Goal: Download file/media

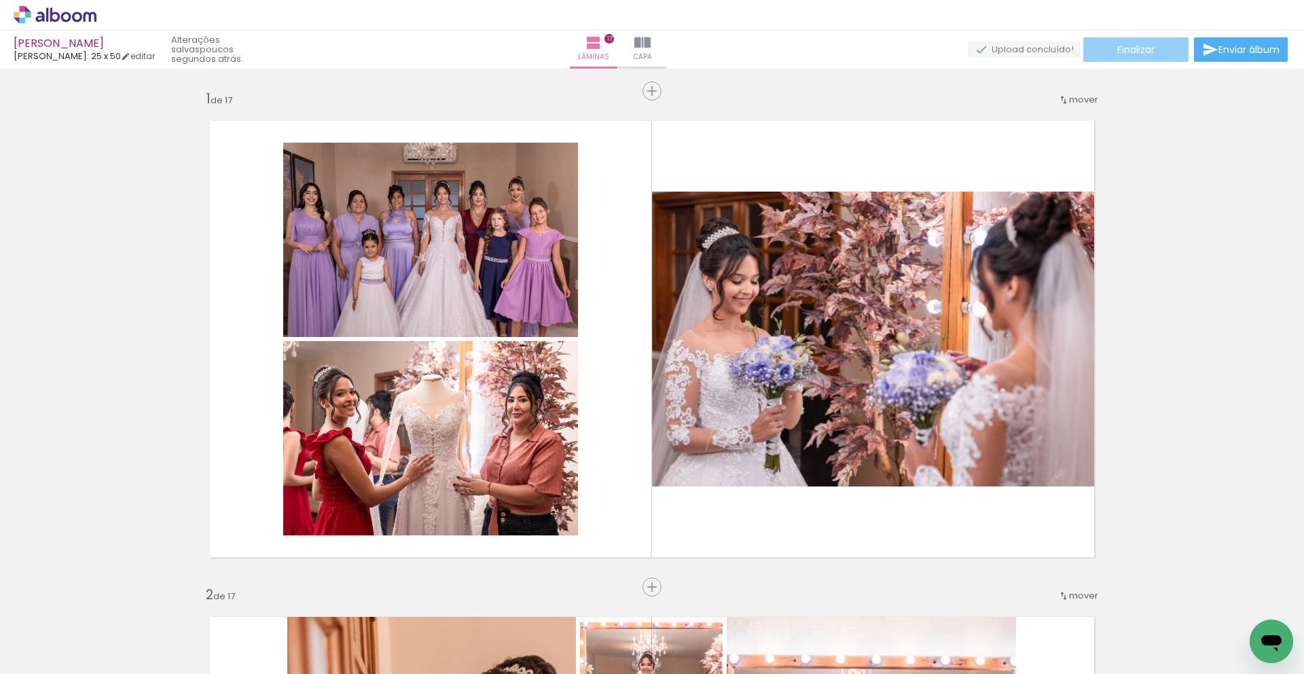
click at [1120, 52] on span "Finalizar" at bounding box center [1135, 50] width 37 height 10
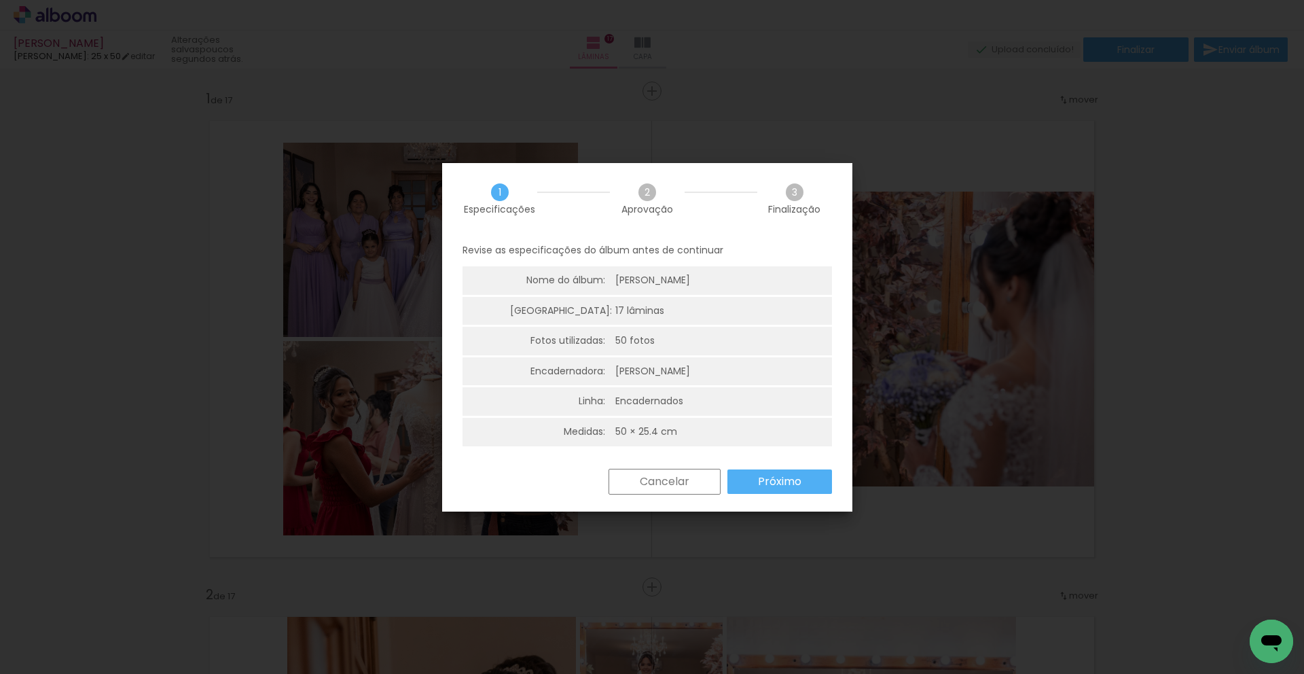
click at [0, 0] on slot "Próximo" at bounding box center [0, 0] width 0 height 0
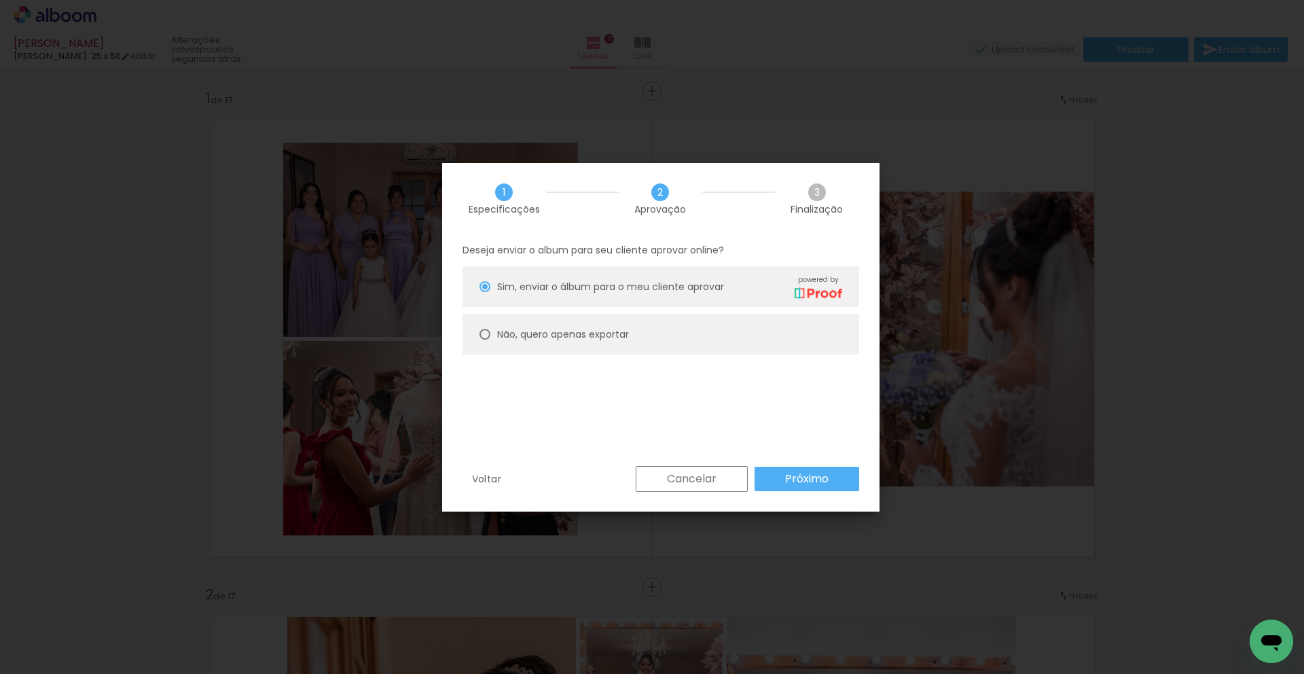
click at [0, 0] on slot "Não, quero apenas exportar" at bounding box center [0, 0] width 0 height 0
type paper-radio-button "on"
click at [826, 466] on paper-button "Próximo" at bounding box center [806, 478] width 105 height 24
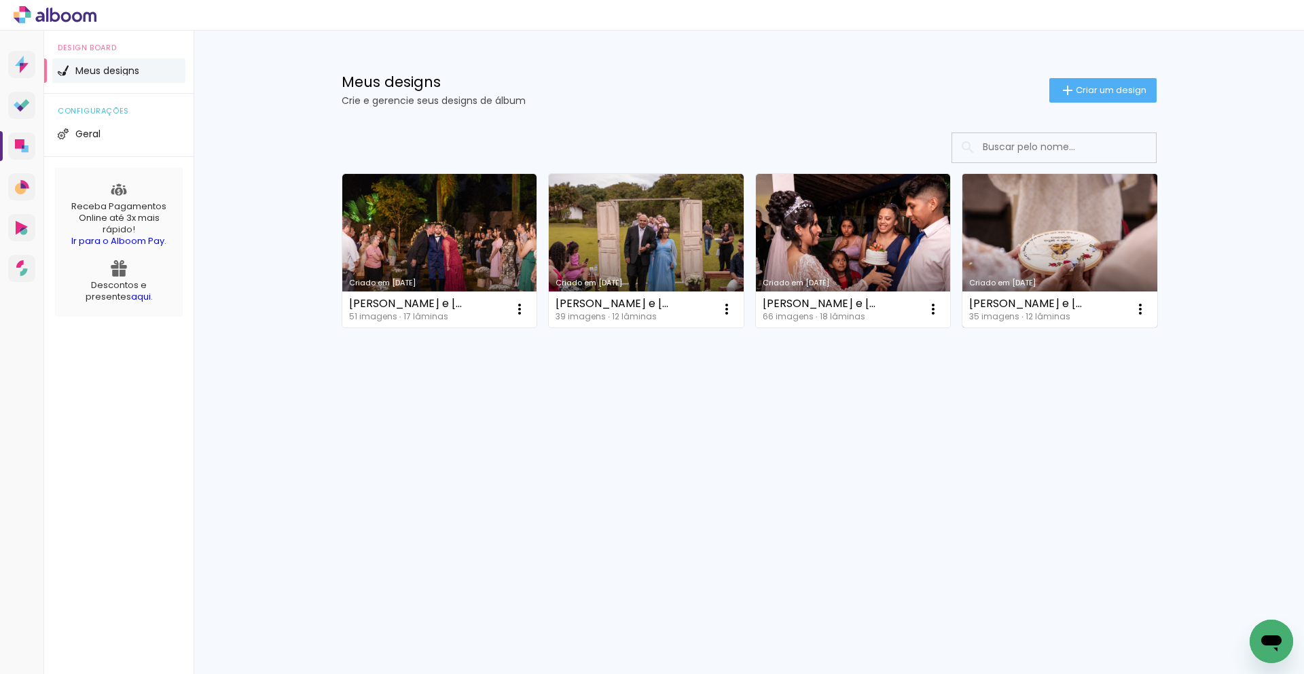
click at [1086, 257] on link "Criado em [DATE]" at bounding box center [1059, 250] width 195 height 153
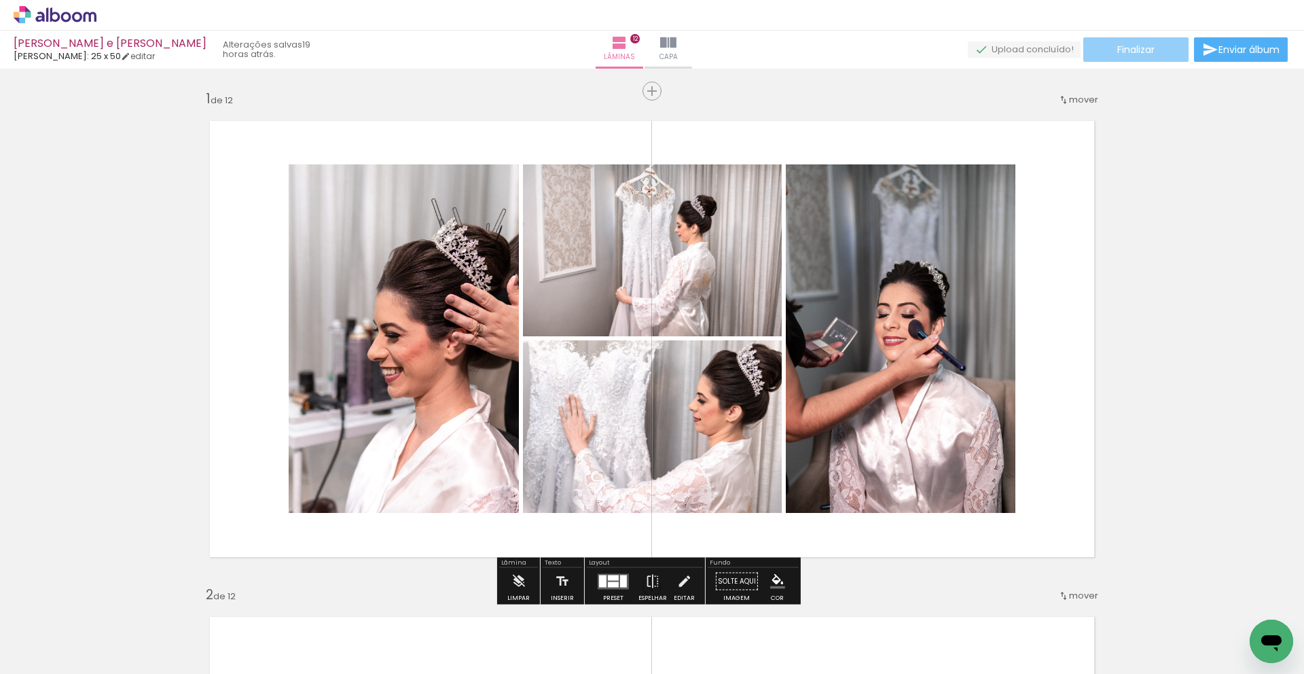
click at [1141, 56] on paper-button "Finalizar" at bounding box center [1135, 49] width 105 height 24
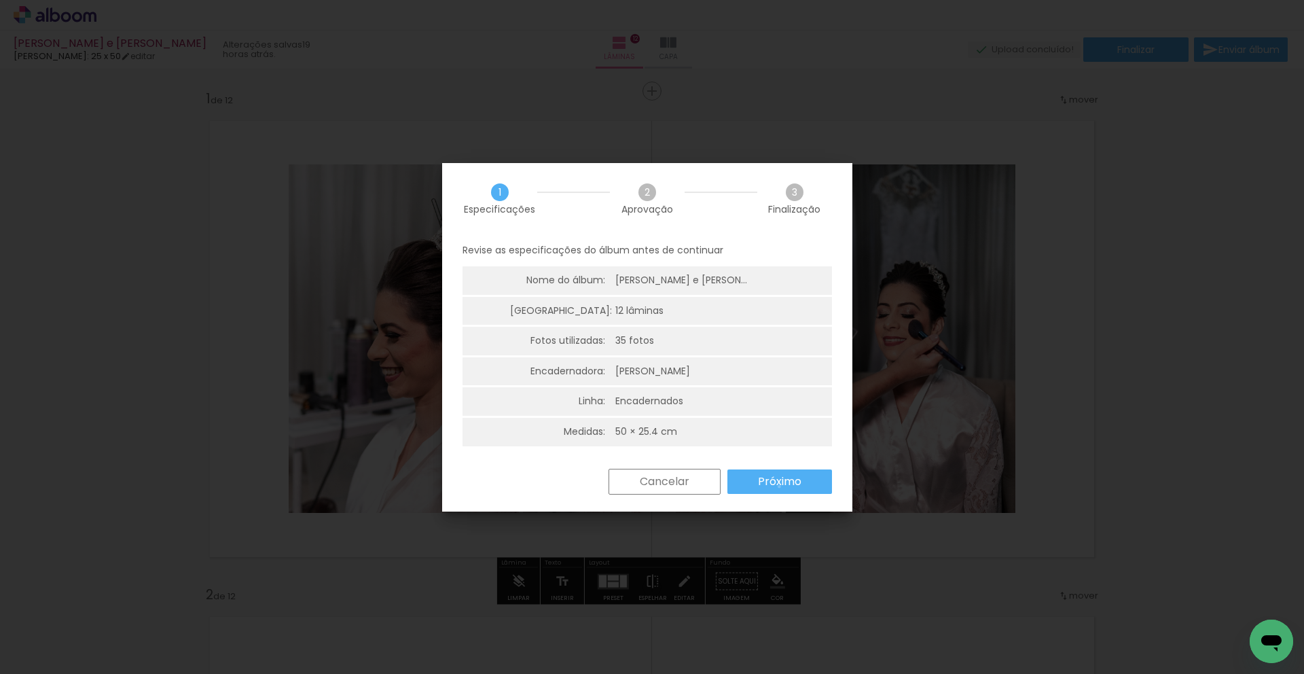
click at [0, 0] on slot "Próximo" at bounding box center [0, 0] width 0 height 0
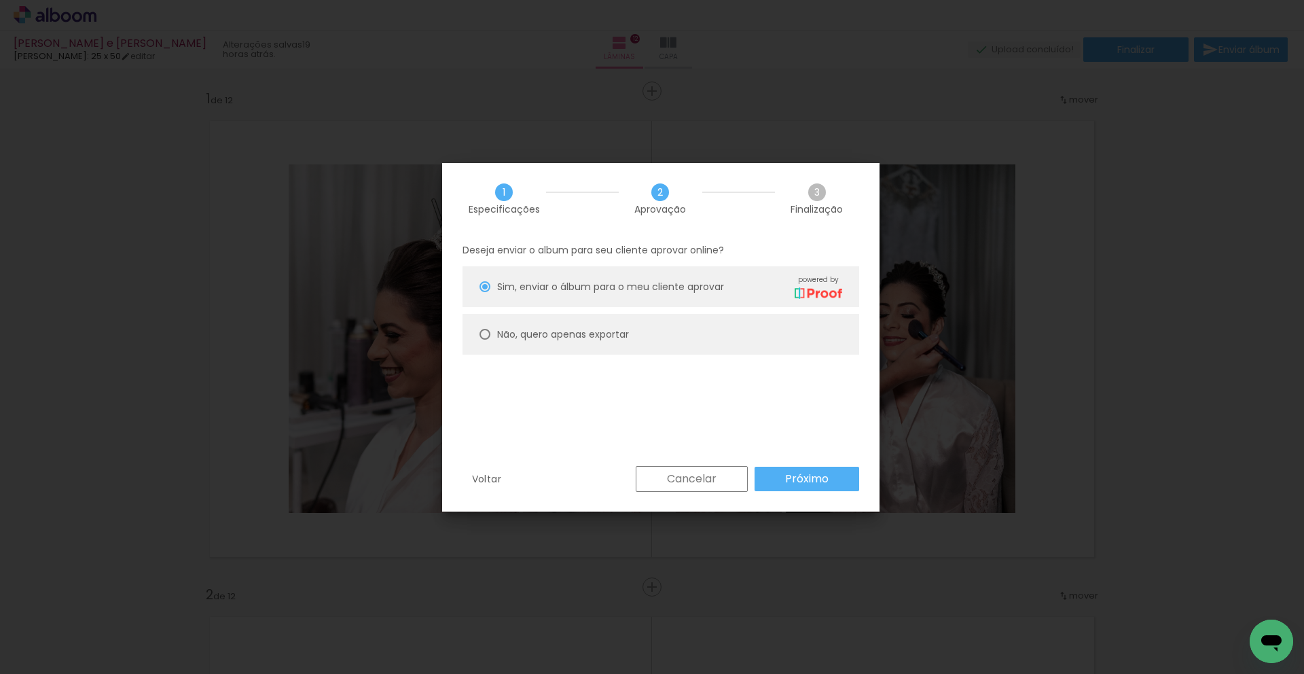
click at [0, 0] on slot "Não, quero apenas exportar" at bounding box center [0, 0] width 0 height 0
type paper-radio-button "on"
click at [0, 0] on slot "Próximo" at bounding box center [0, 0] width 0 height 0
type input "Alta, 300 DPI"
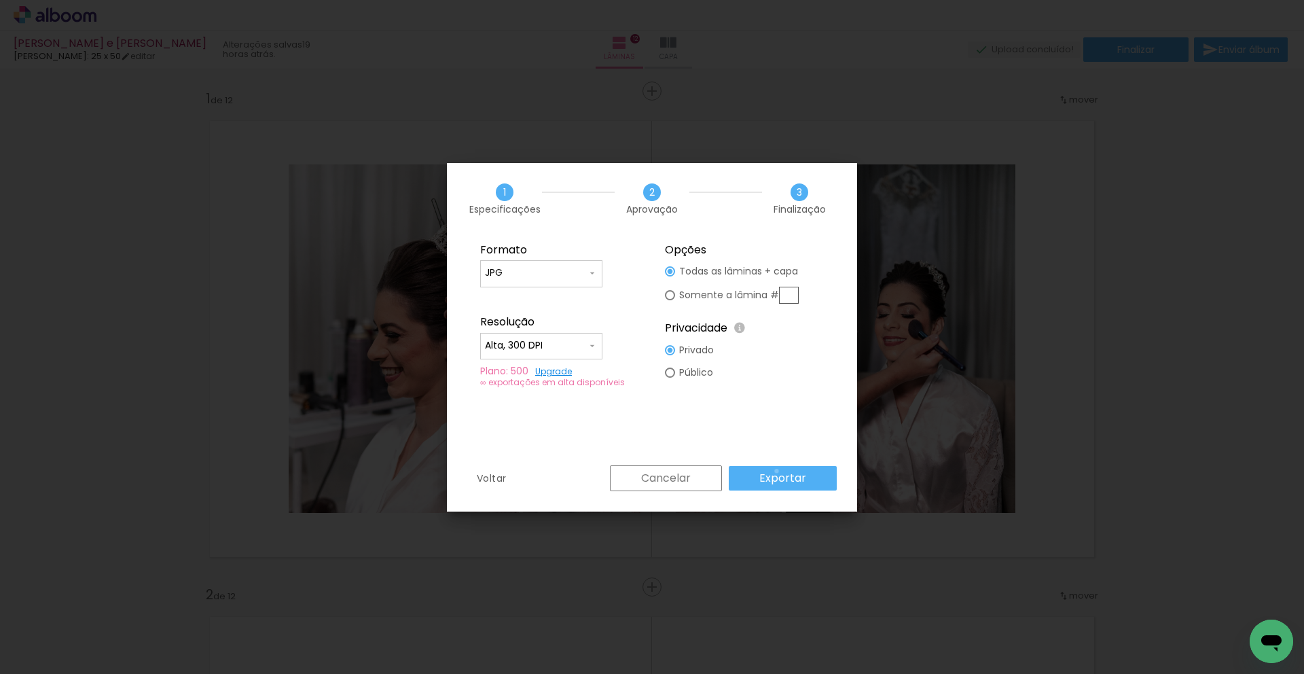
click at [0, 0] on slot "Exportar" at bounding box center [0, 0] width 0 height 0
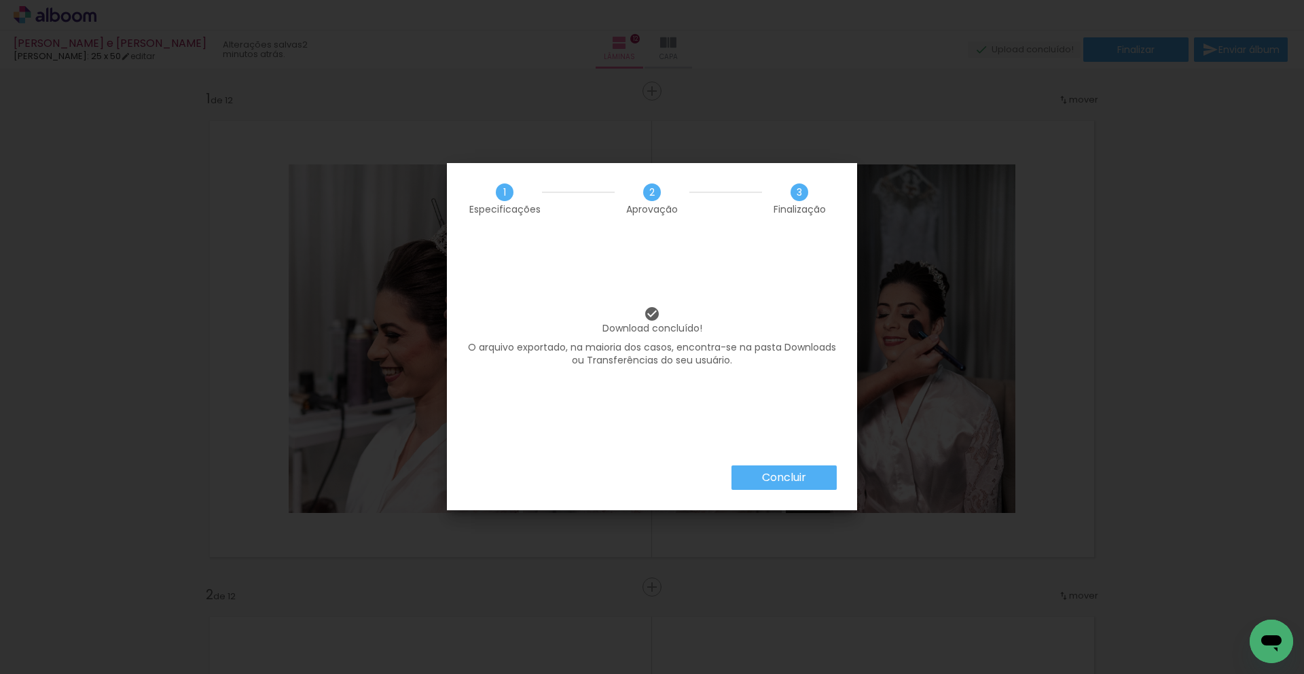
click at [0, 0] on slot "Concluir" at bounding box center [0, 0] width 0 height 0
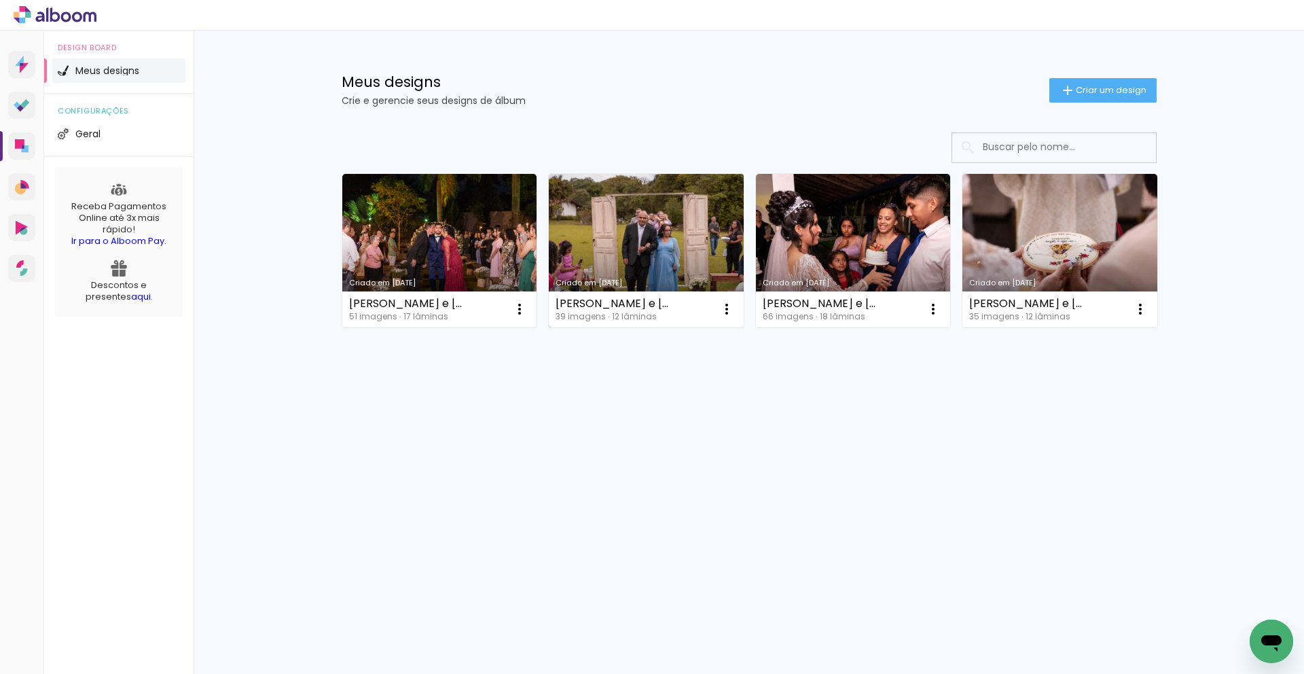
click at [641, 238] on link "Criado em [DATE]" at bounding box center [646, 250] width 195 height 153
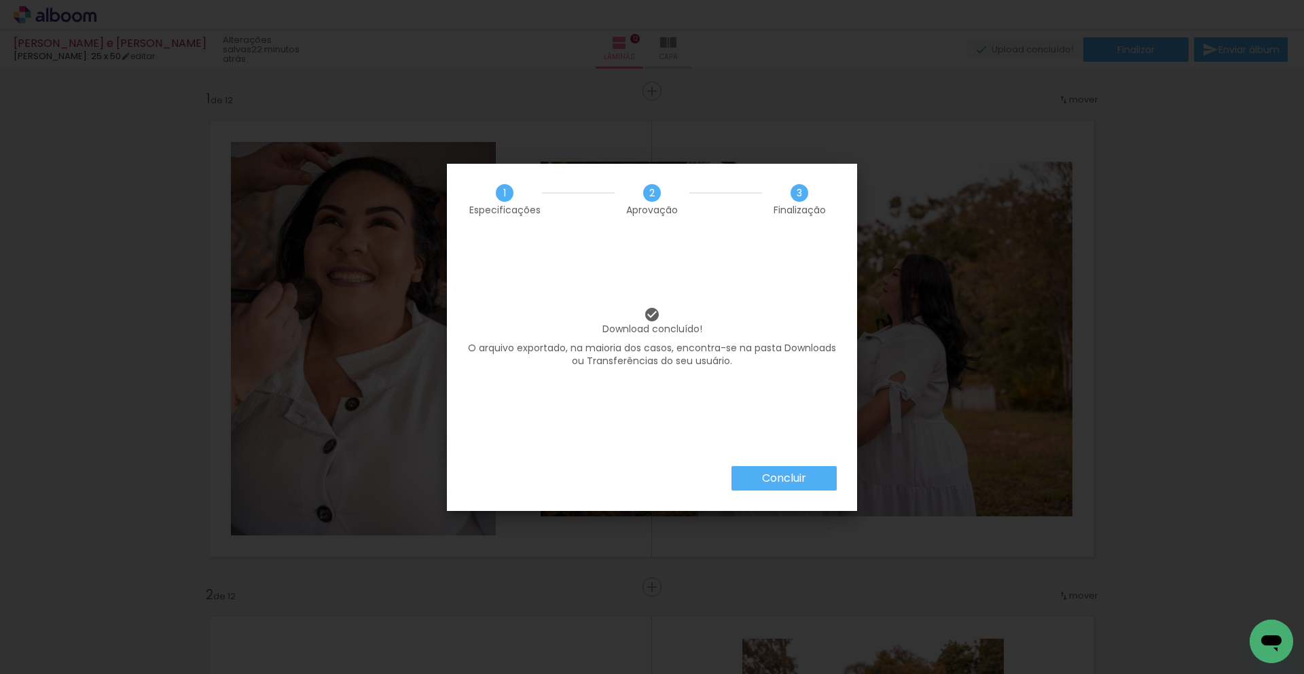
click at [729, 477] on div "Concluir" at bounding box center [652, 488] width 410 height 45
click at [736, 475] on paper-button "Concluir" at bounding box center [783, 478] width 105 height 24
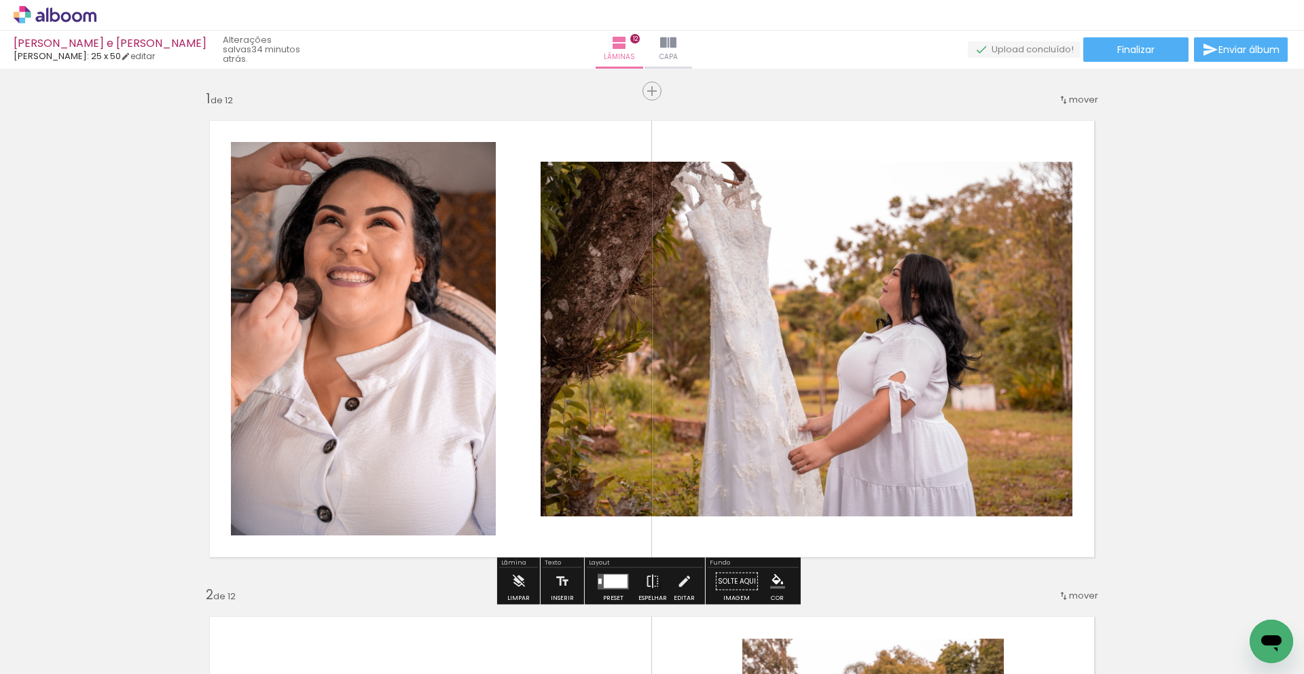
click at [87, 14] on icon at bounding box center [55, 15] width 83 height 18
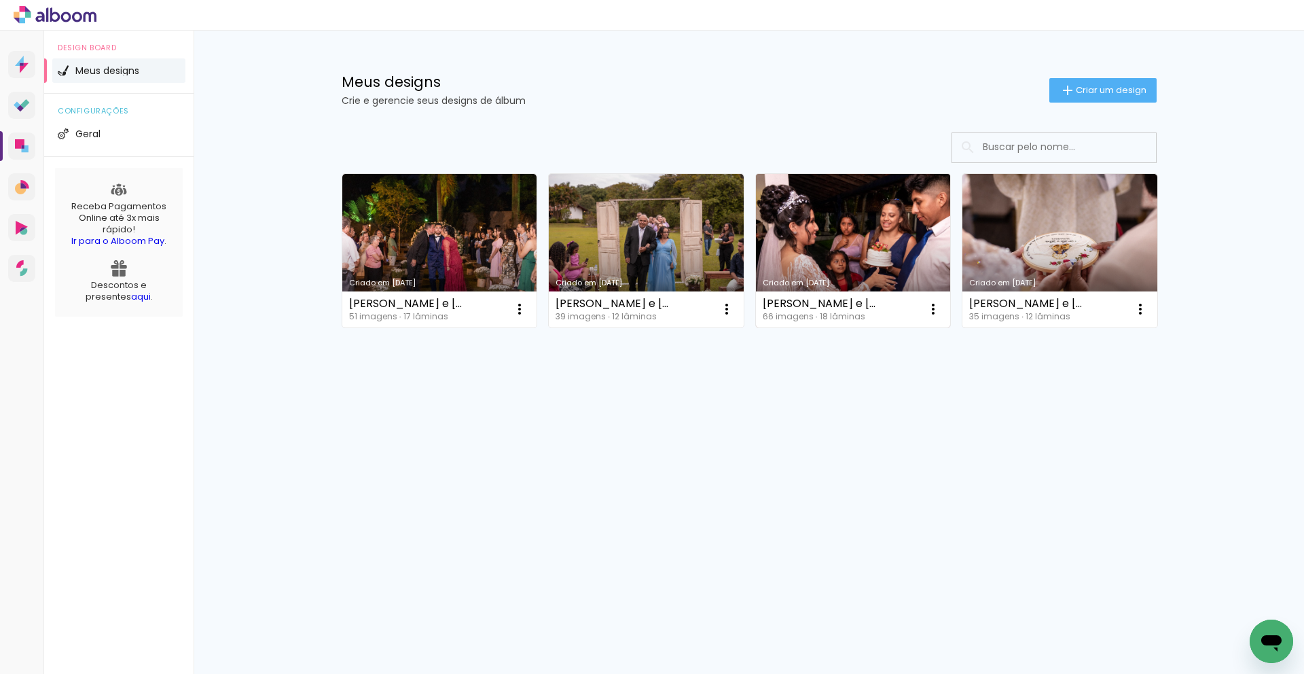
click at [894, 252] on link "Criado em [DATE]" at bounding box center [853, 250] width 195 height 153
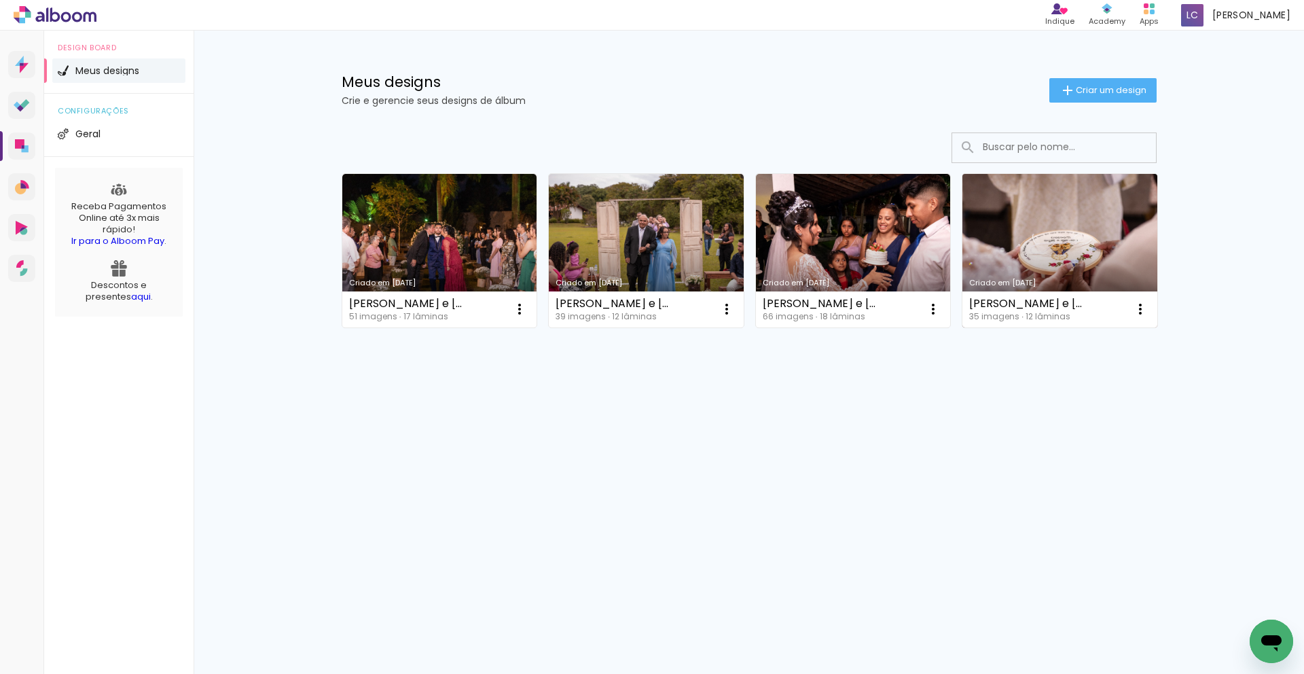
click at [973, 268] on link "[PERSON_NAME] [DATE]" at bounding box center [1059, 250] width 195 height 153
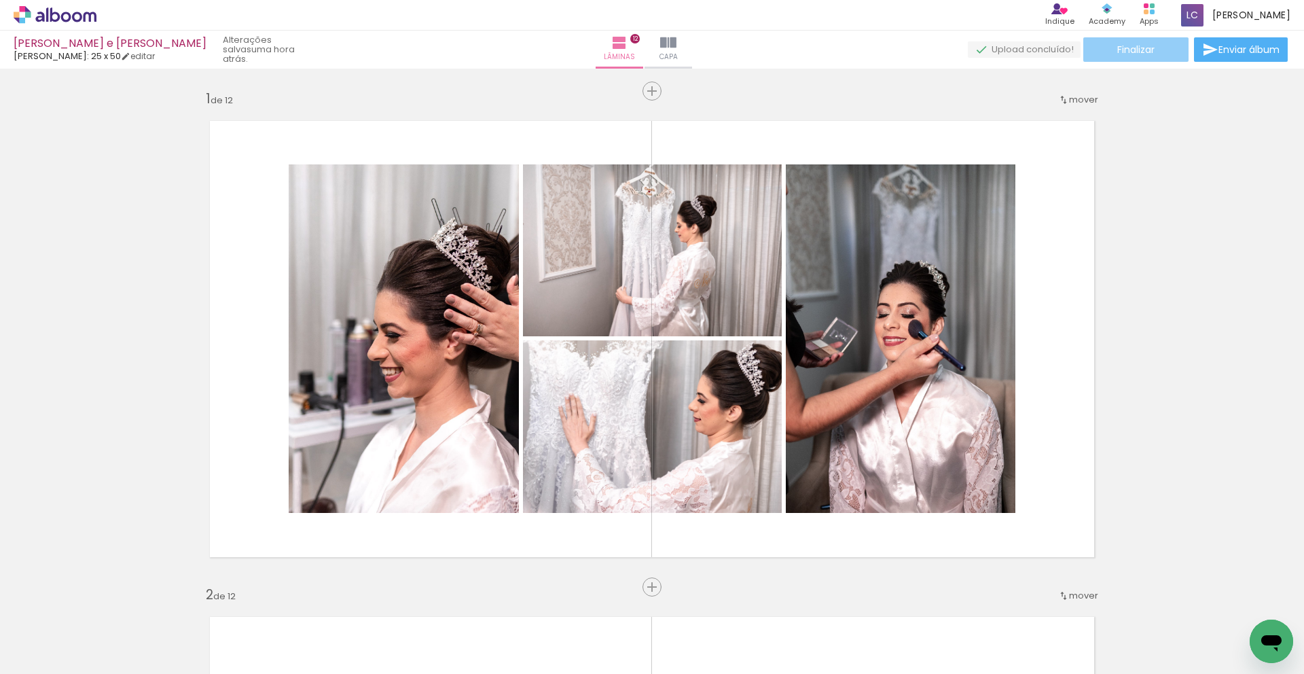
click at [1119, 50] on span "Finalizar" at bounding box center [1135, 50] width 37 height 10
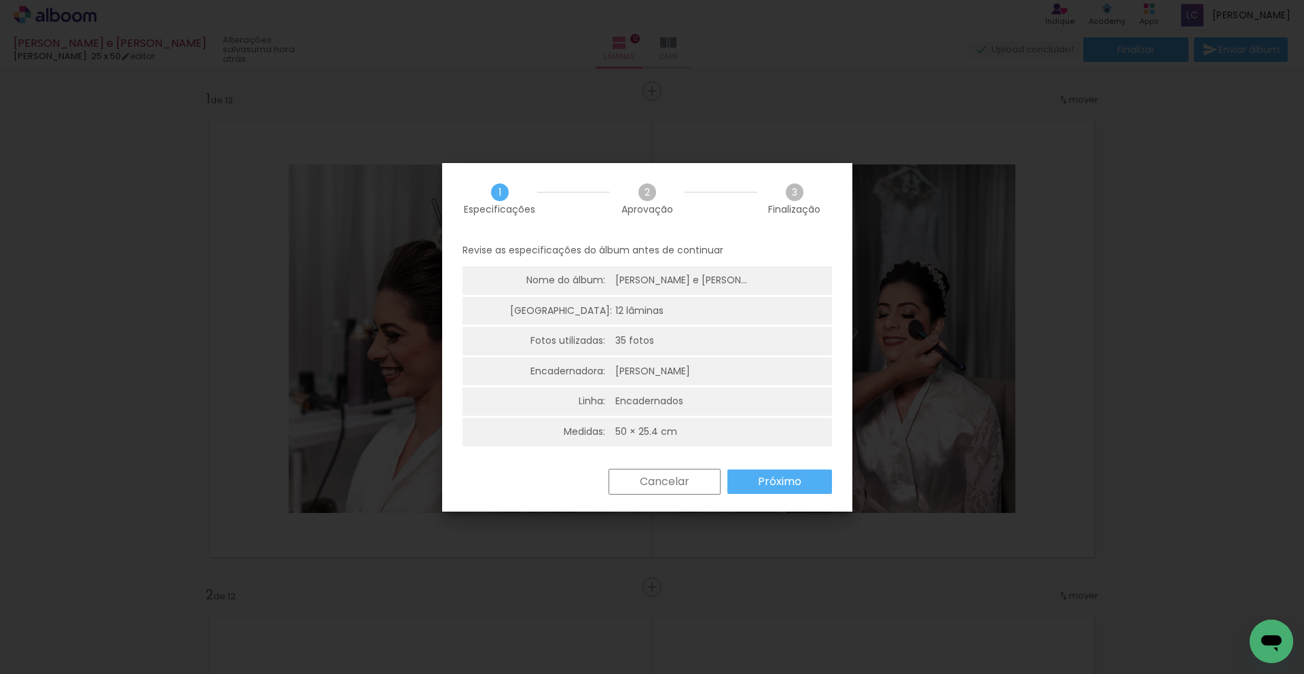
click at [0, 0] on slot "Próximo" at bounding box center [0, 0] width 0 height 0
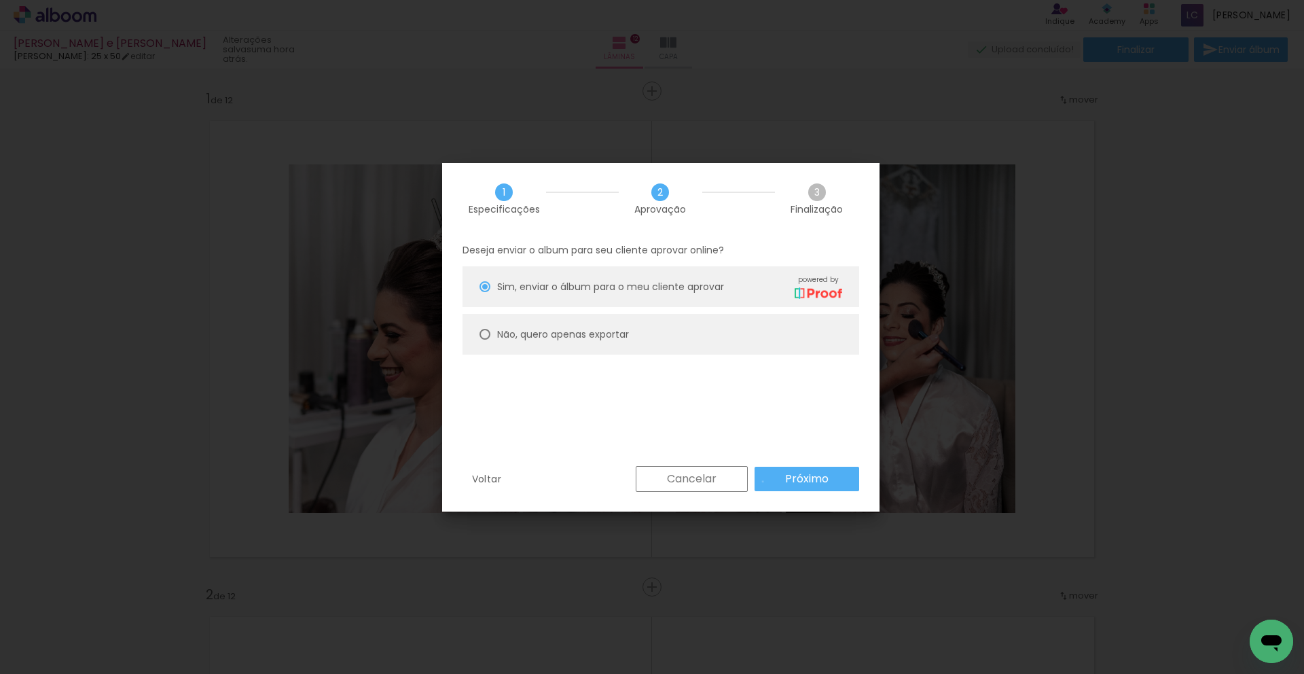
click at [762, 481] on paper-button "Próximo" at bounding box center [806, 478] width 105 height 24
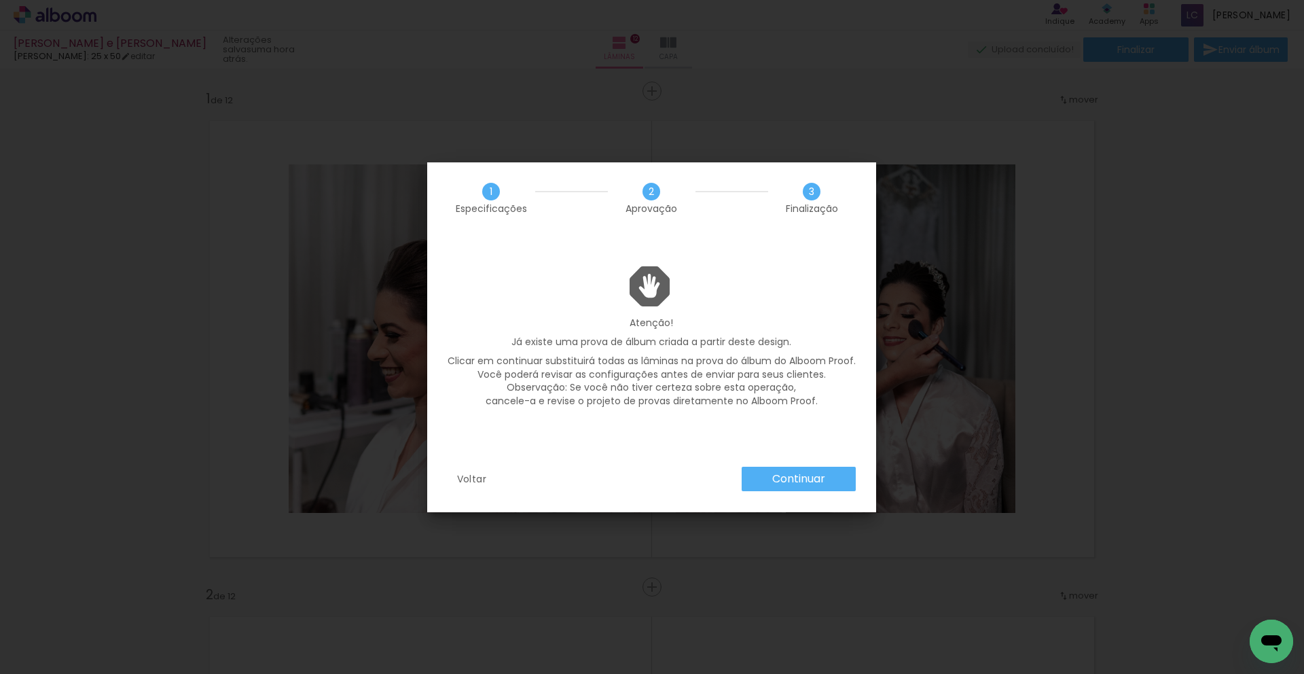
click at [767, 483] on paper-button "Continuar" at bounding box center [798, 478] width 114 height 24
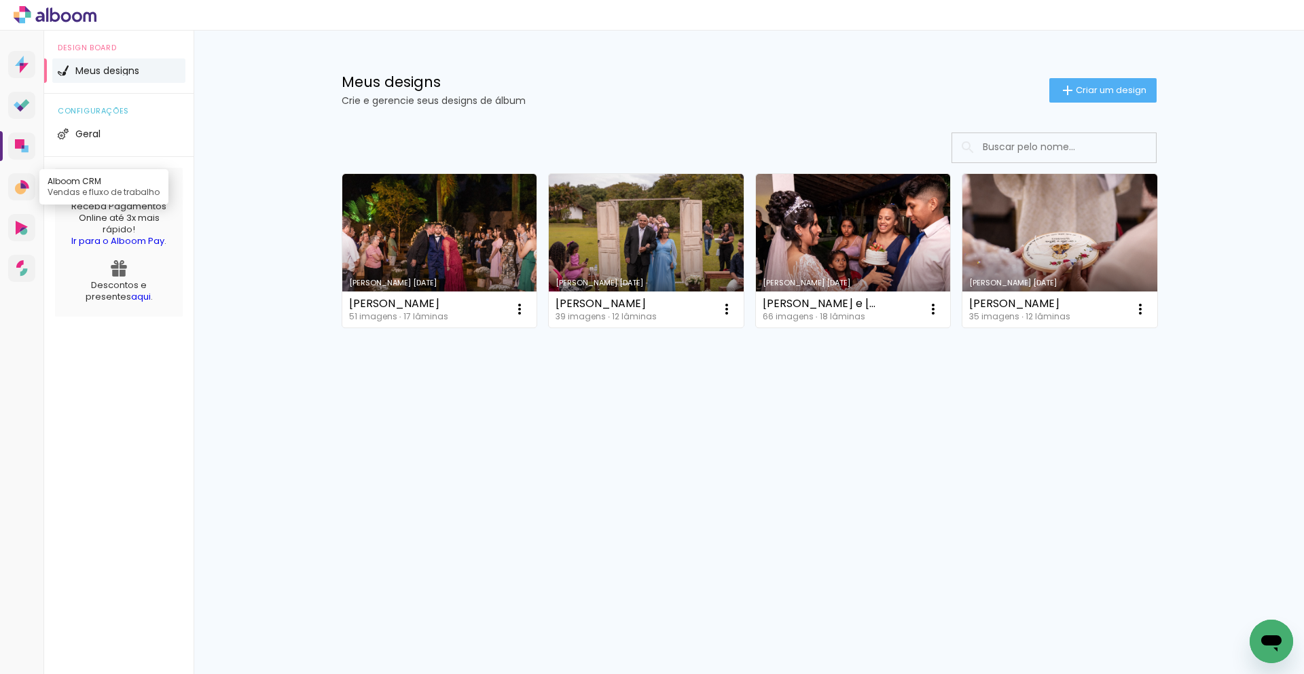
click at [21, 182] on icon at bounding box center [24, 184] width 8 height 9
click at [20, 105] on icon at bounding box center [17, 104] width 7 height 7
